Goal: Transaction & Acquisition: Purchase product/service

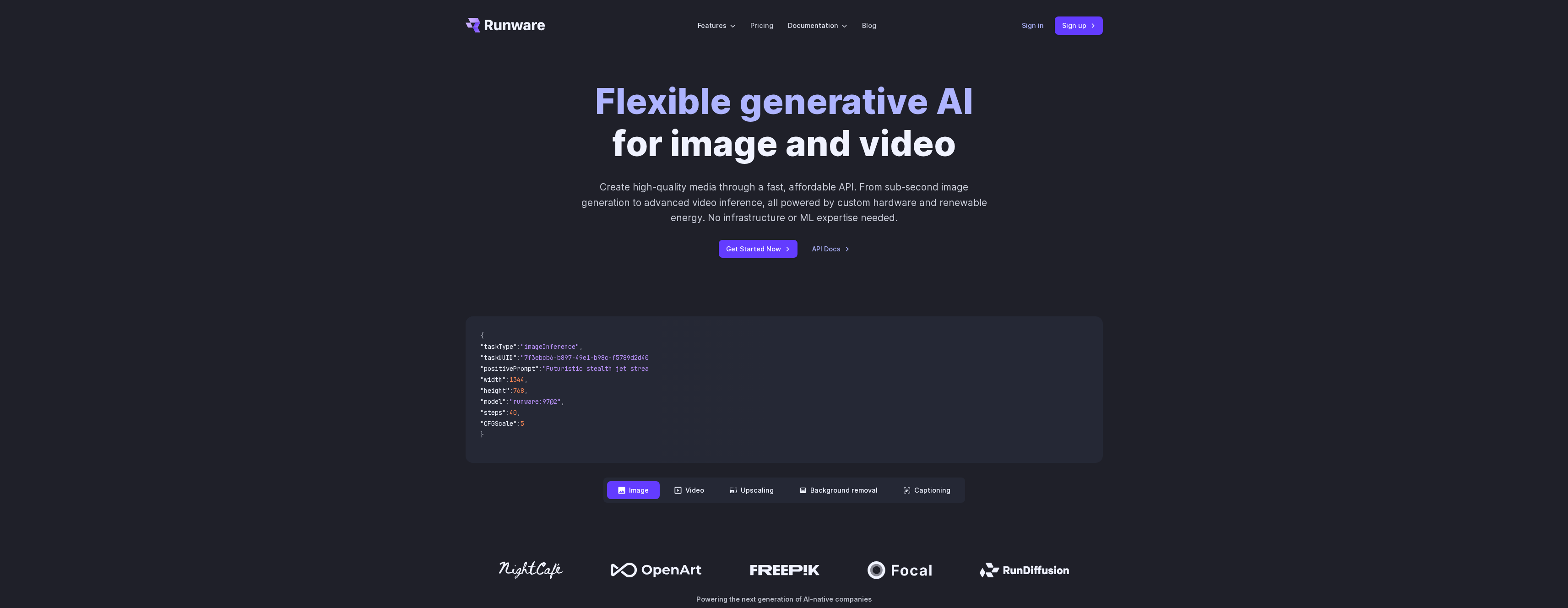
click at [1030, 28] on link "Sign in" at bounding box center [1032, 25] width 22 height 10
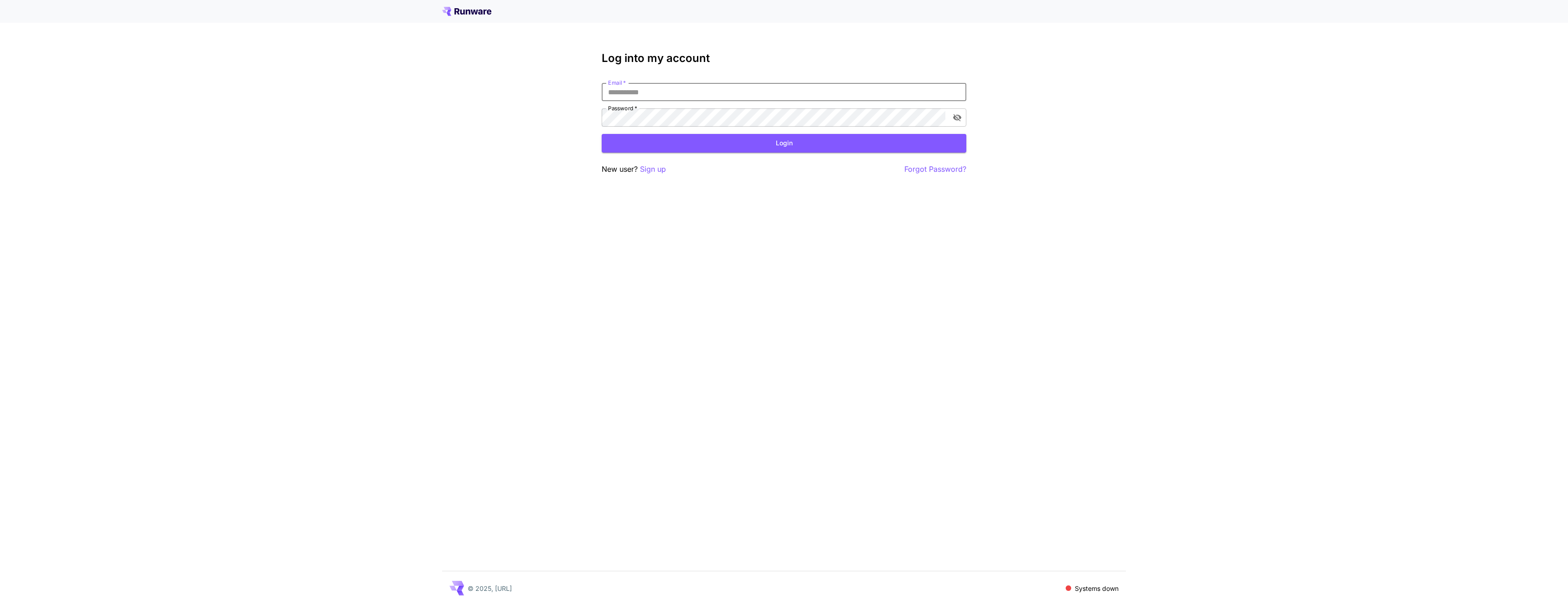
type input "**********"
click button "Login" at bounding box center [783, 143] width 365 height 19
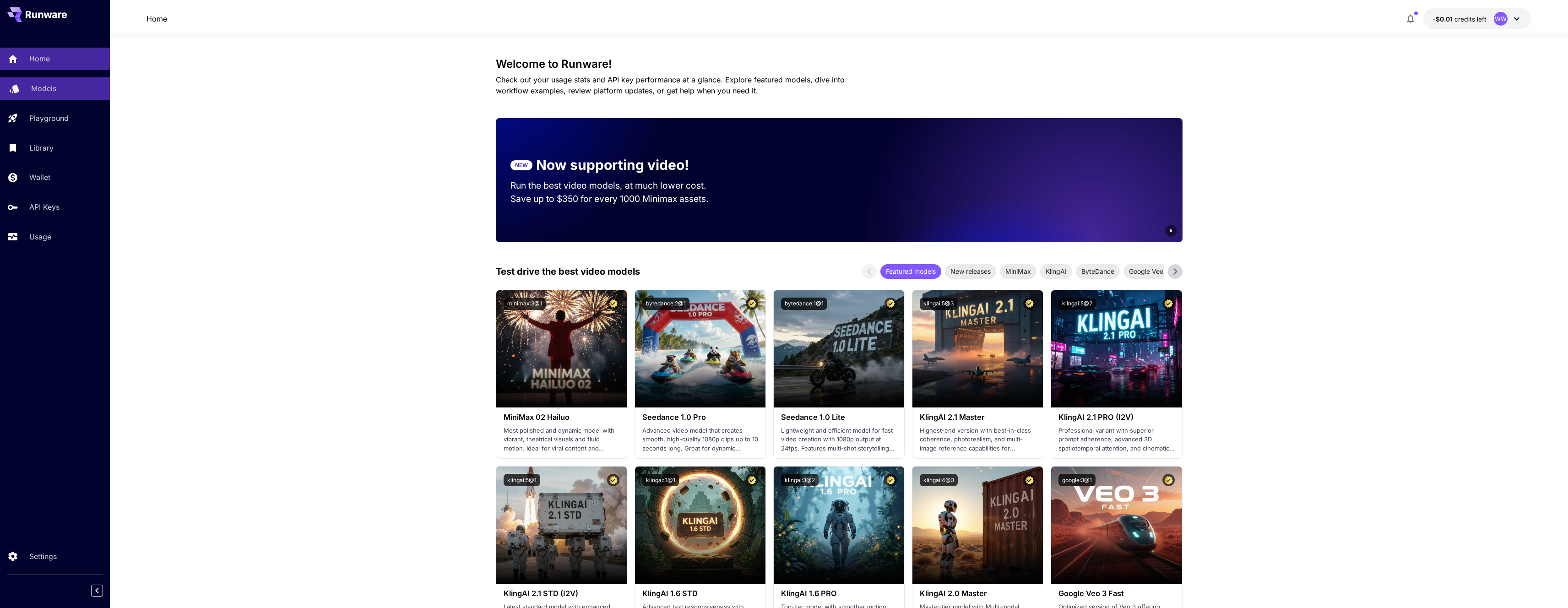
click at [67, 92] on div "Models" at bounding box center [67, 89] width 72 height 11
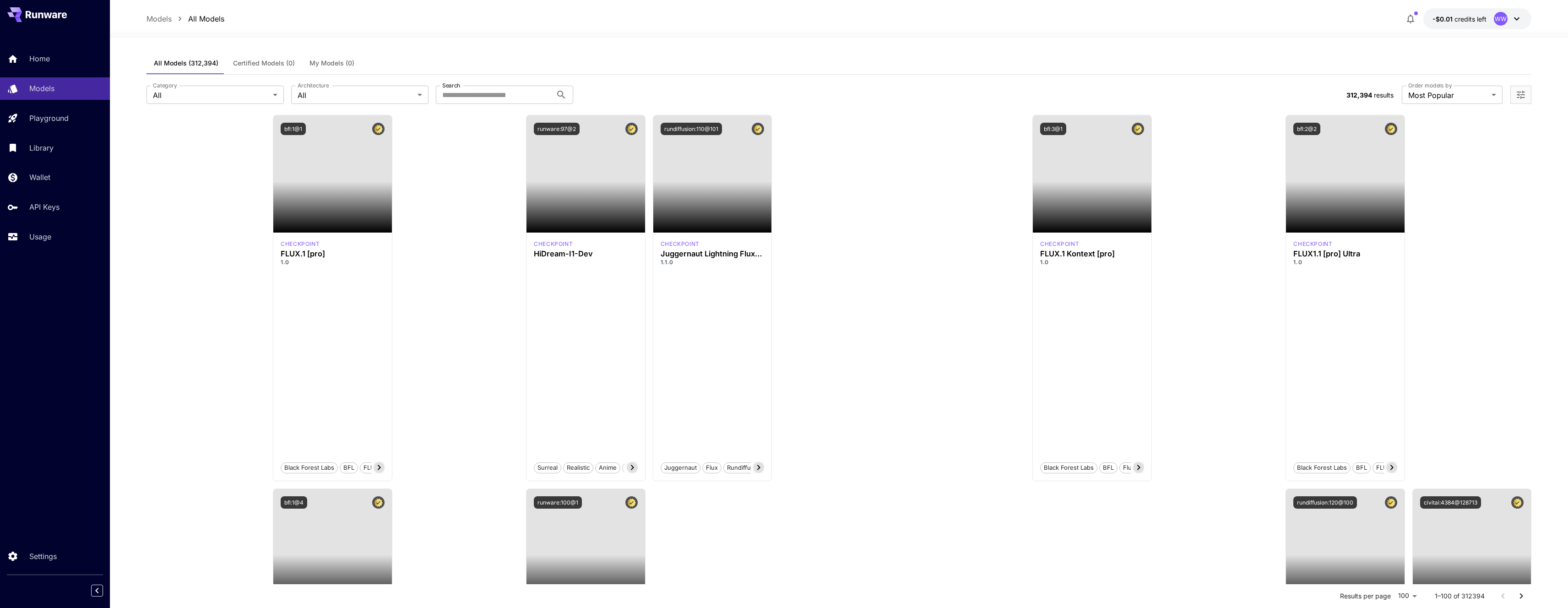
click at [1475, 22] on span "credits left" at bounding box center [1470, 19] width 32 height 8
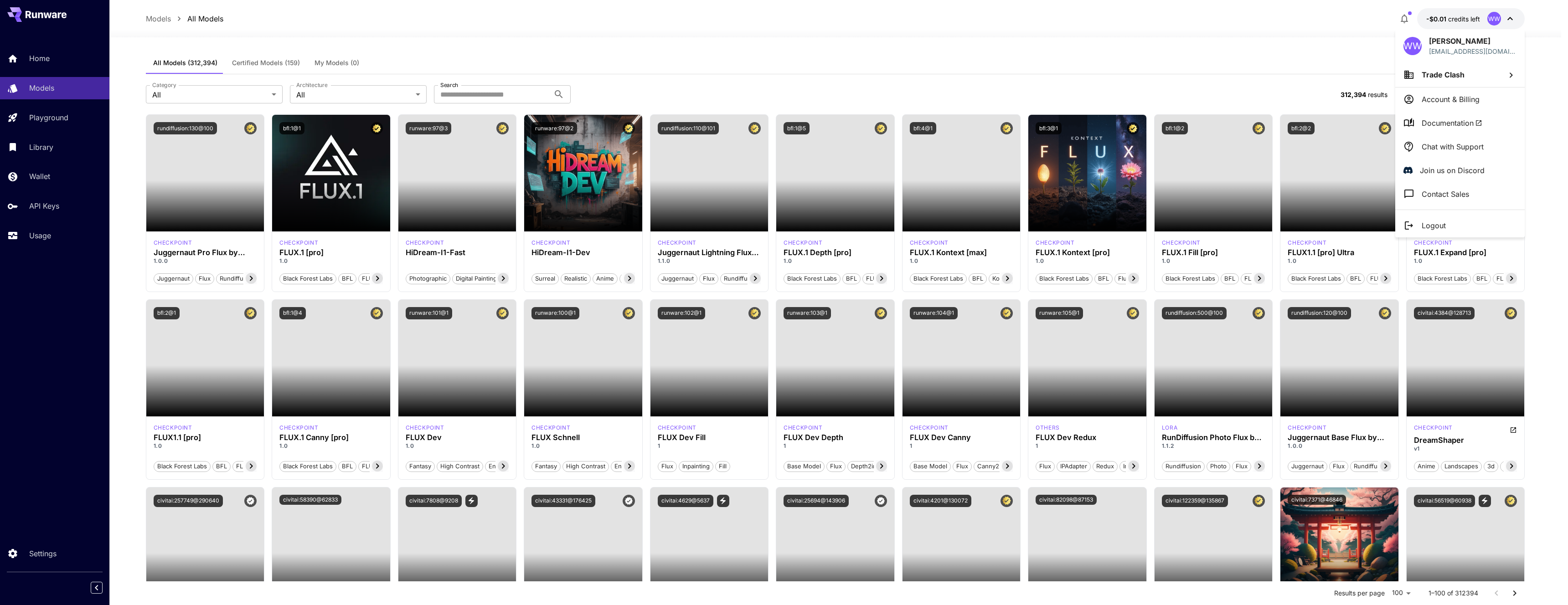
click at [1477, 100] on p "Account & Billing" at bounding box center [1451, 99] width 58 height 11
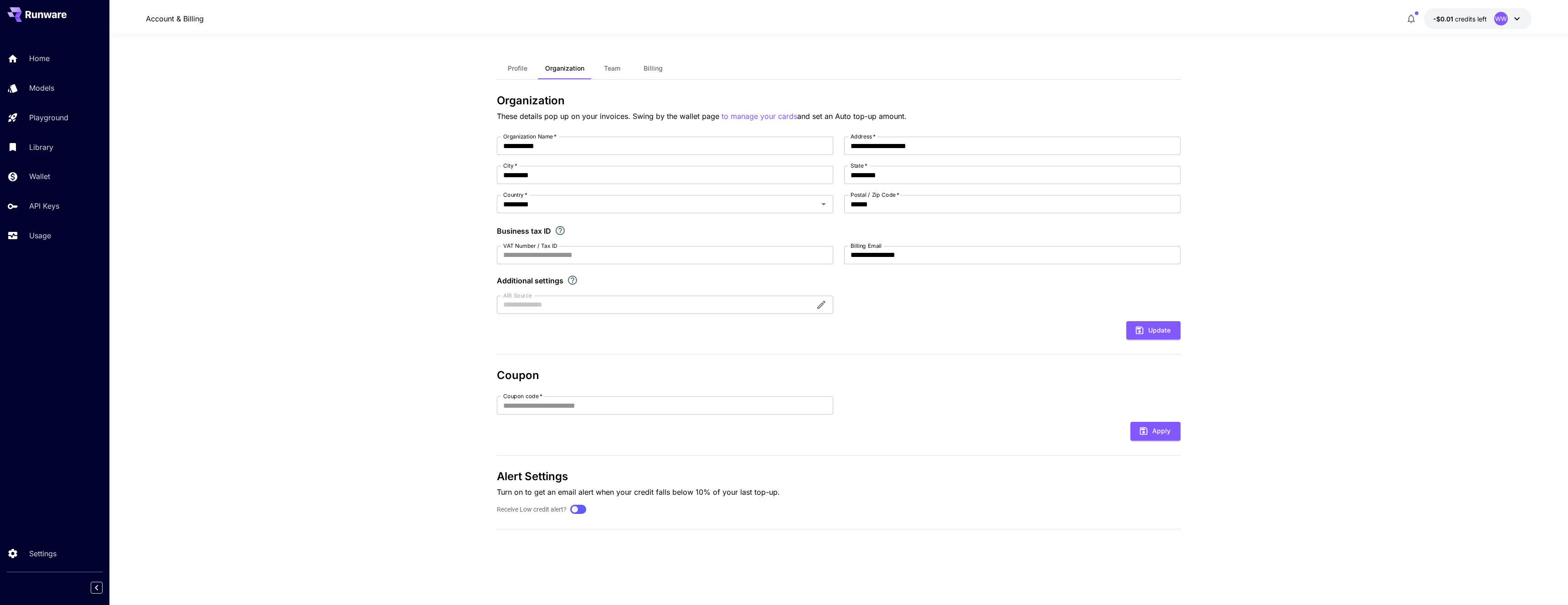
click at [520, 69] on span "Profile" at bounding box center [517, 68] width 19 height 8
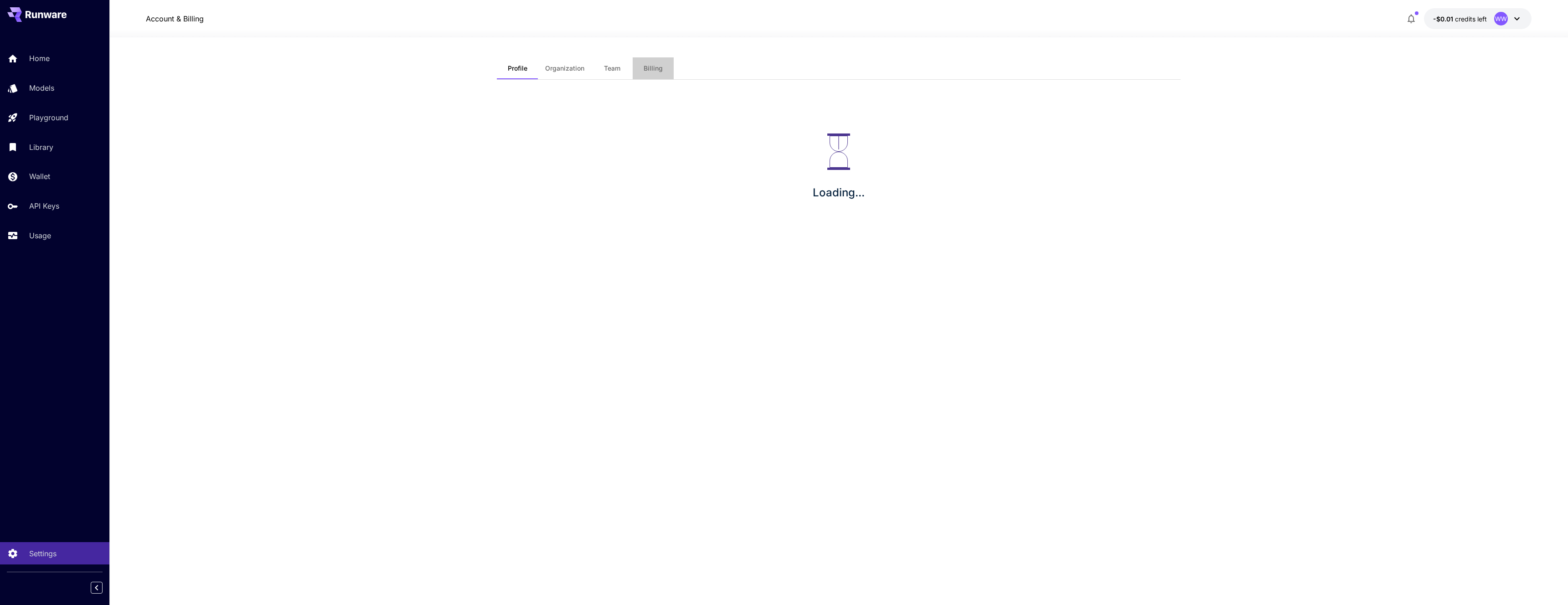
click at [668, 66] on button "Billing" at bounding box center [653, 68] width 41 height 22
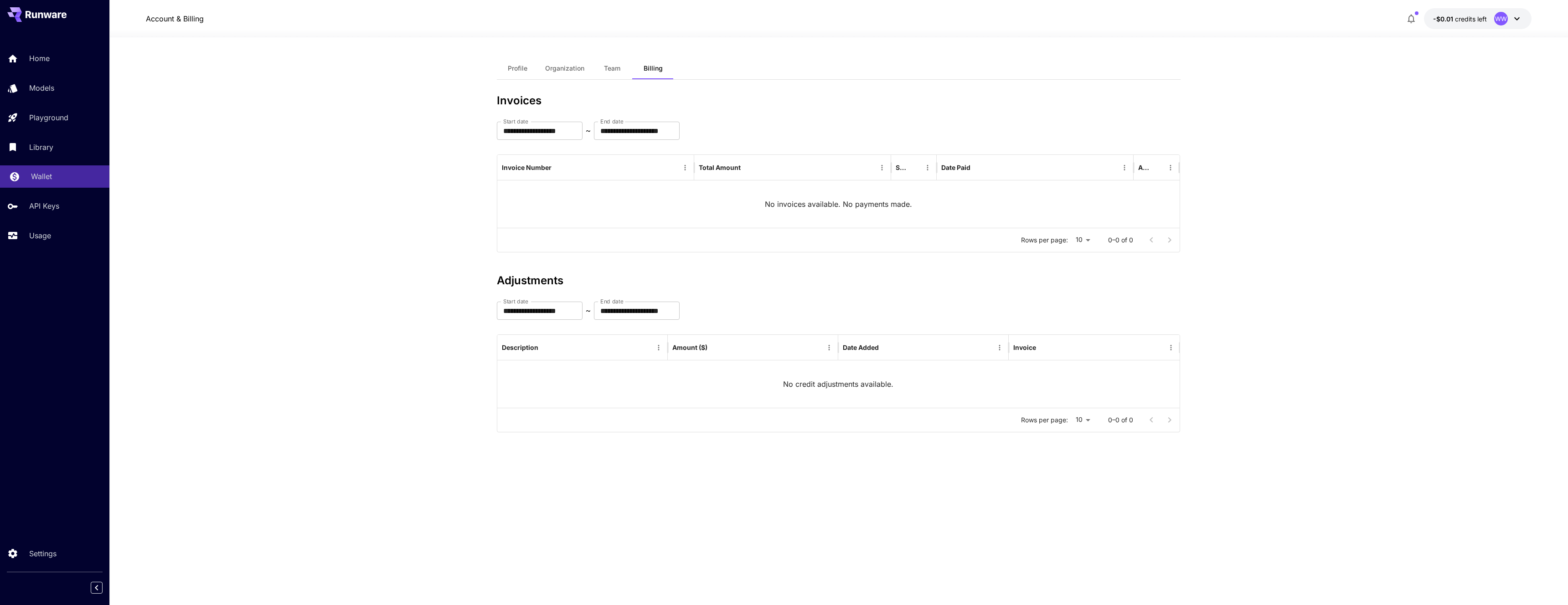
click at [47, 181] on p "Wallet" at bounding box center [41, 177] width 21 height 11
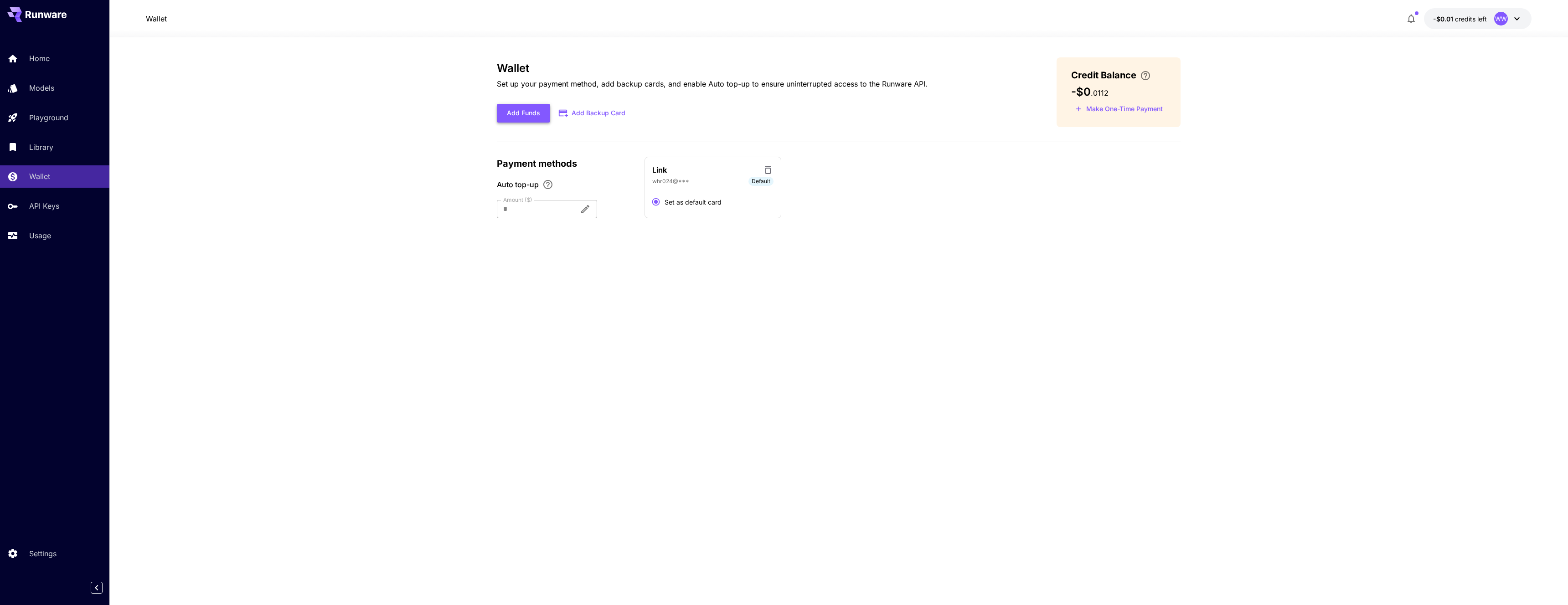
click at [539, 113] on button "Add Funds" at bounding box center [523, 113] width 54 height 19
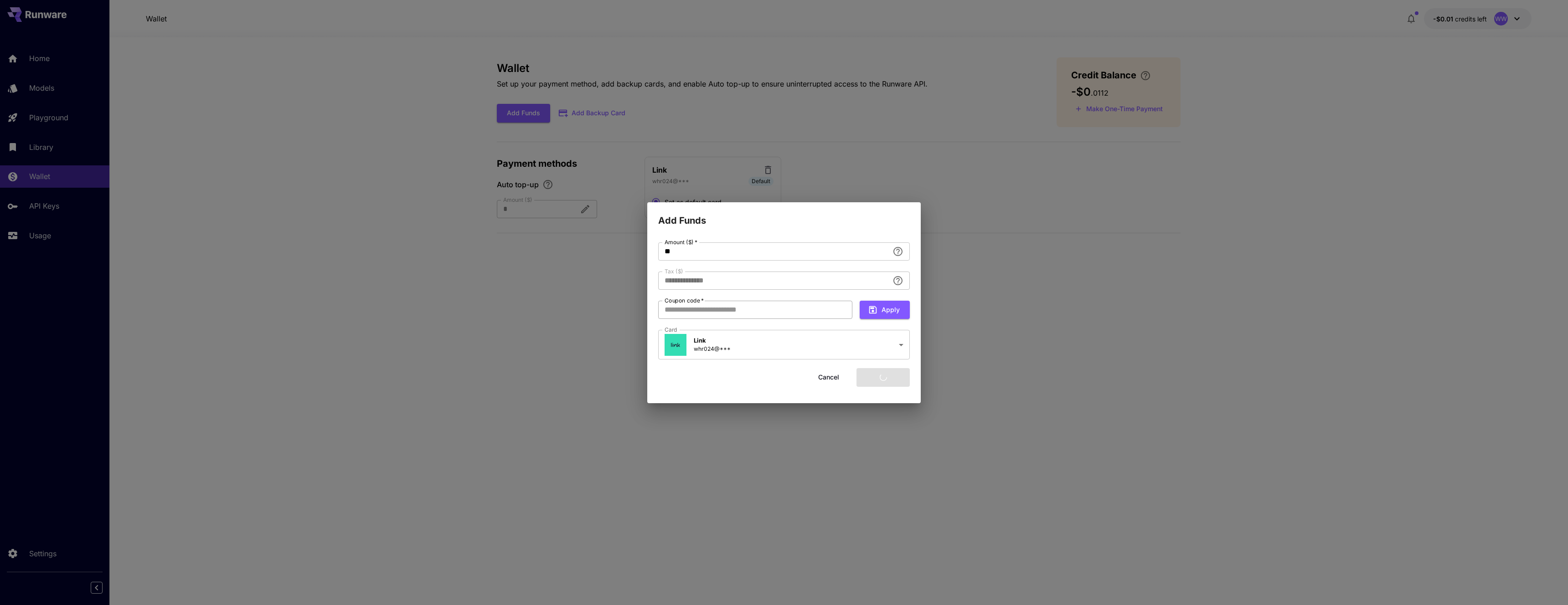
type input "****"
click at [810, 310] on input "Coupon code   *" at bounding box center [755, 310] width 194 height 18
click at [874, 377] on button "Add funds" at bounding box center [883, 377] width 54 height 19
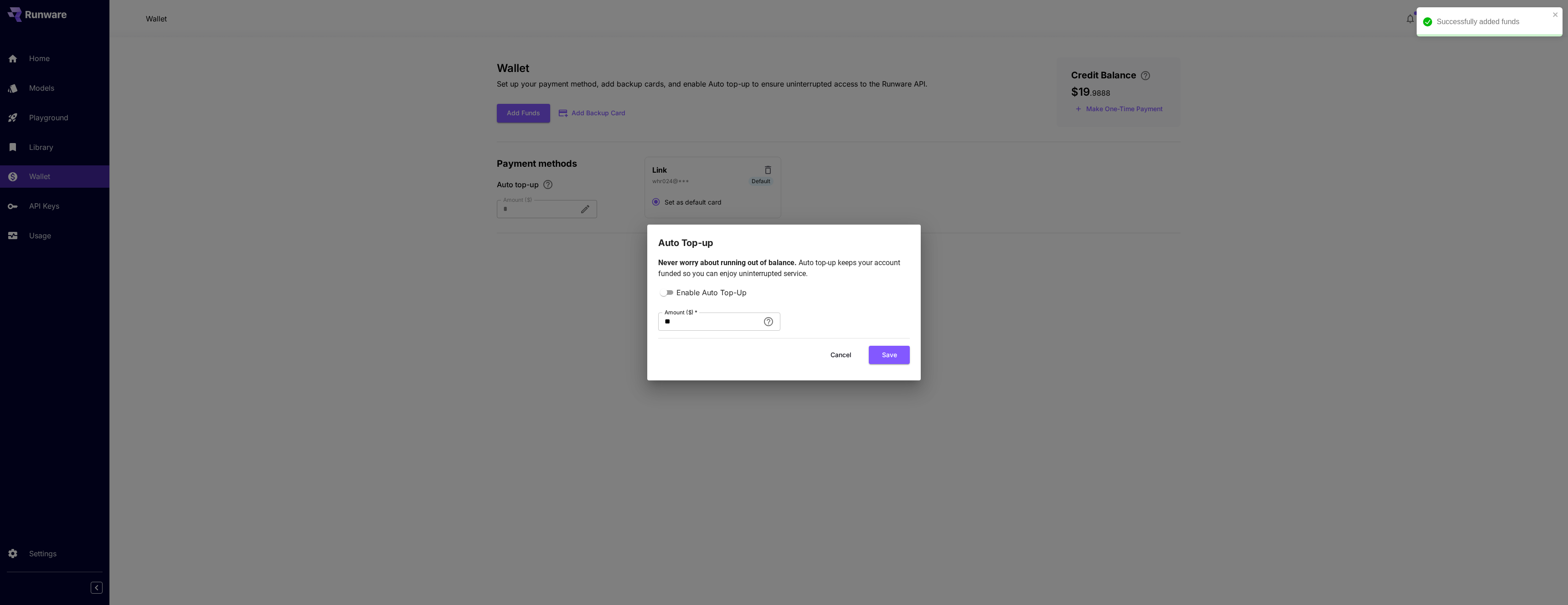
click at [1019, 148] on div "Auto Top-up Never worry about running out of balance. Auto top-up keeps your ac…" at bounding box center [784, 302] width 1568 height 605
click at [842, 352] on button "Cancel" at bounding box center [841, 355] width 41 height 19
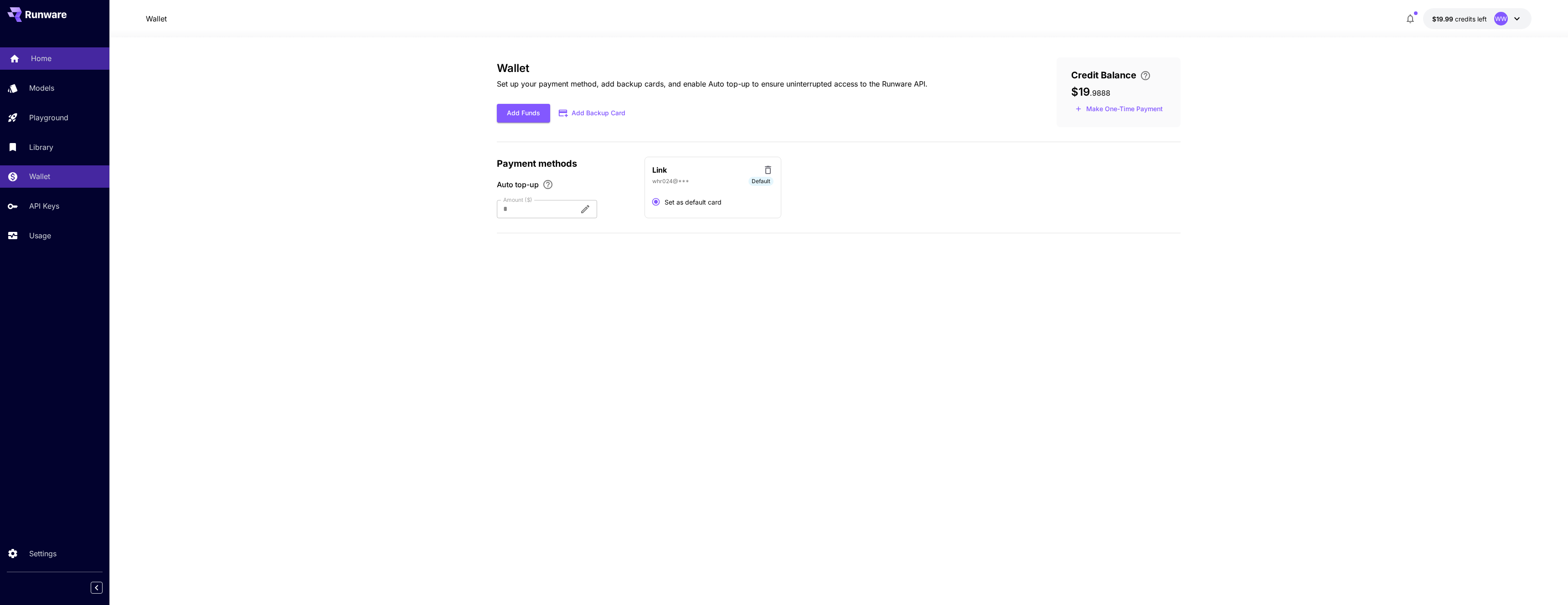
click at [63, 61] on div "Home" at bounding box center [66, 58] width 71 height 11
